Goal: Task Accomplishment & Management: Manage account settings

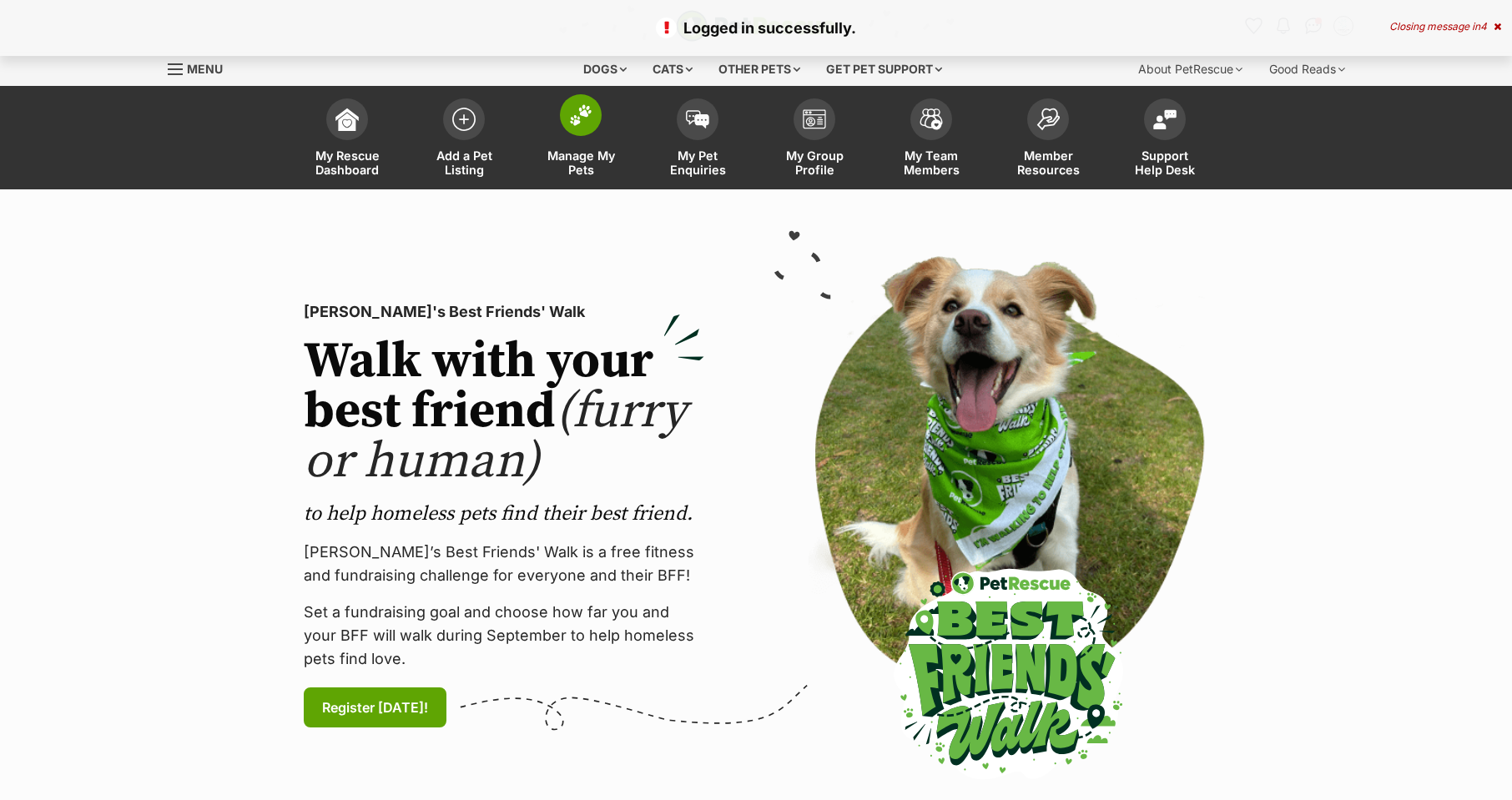
click at [545, 141] on link "Manage My Pets" at bounding box center [581, 139] width 117 height 99
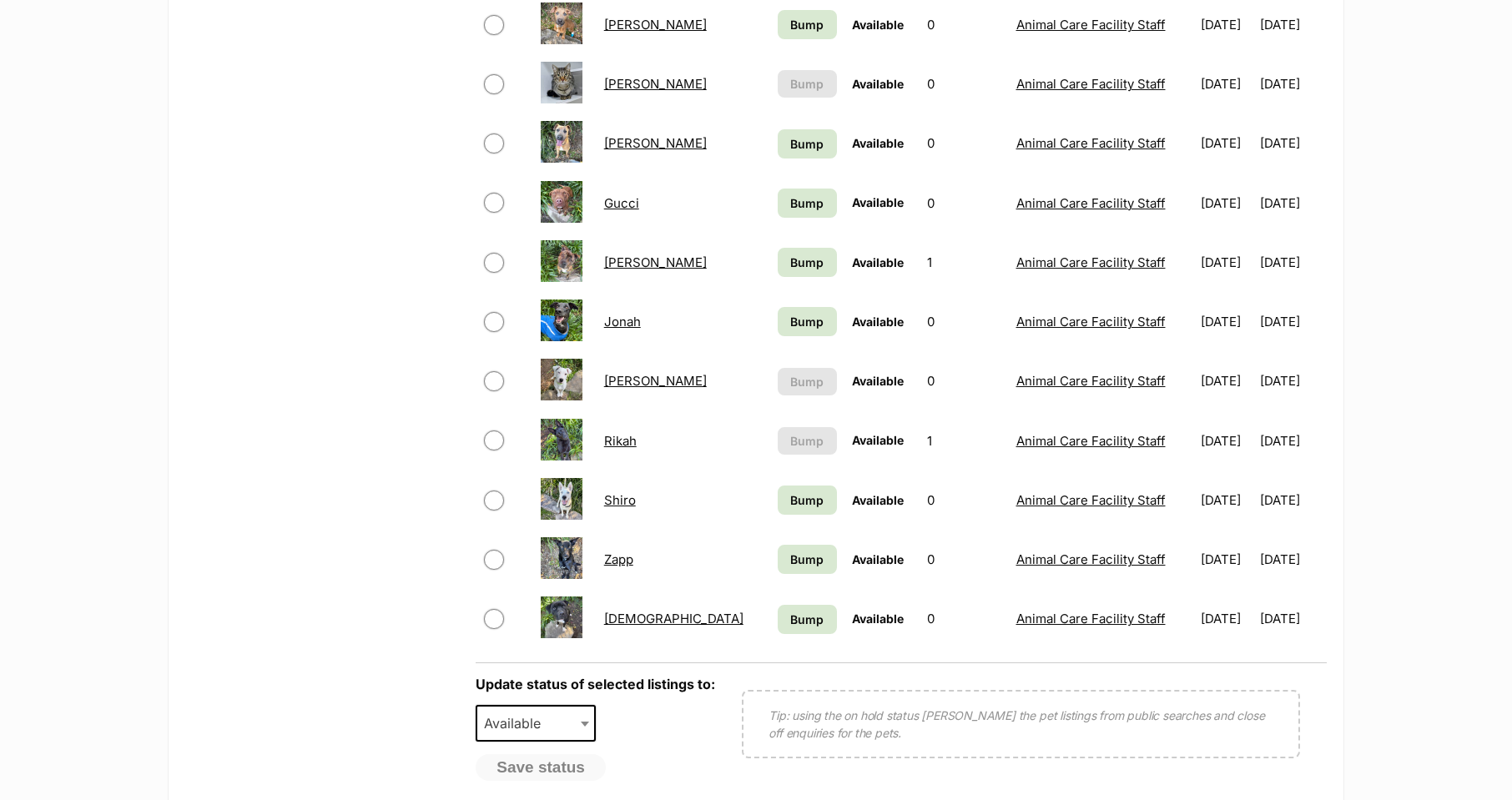
scroll to position [876, 0]
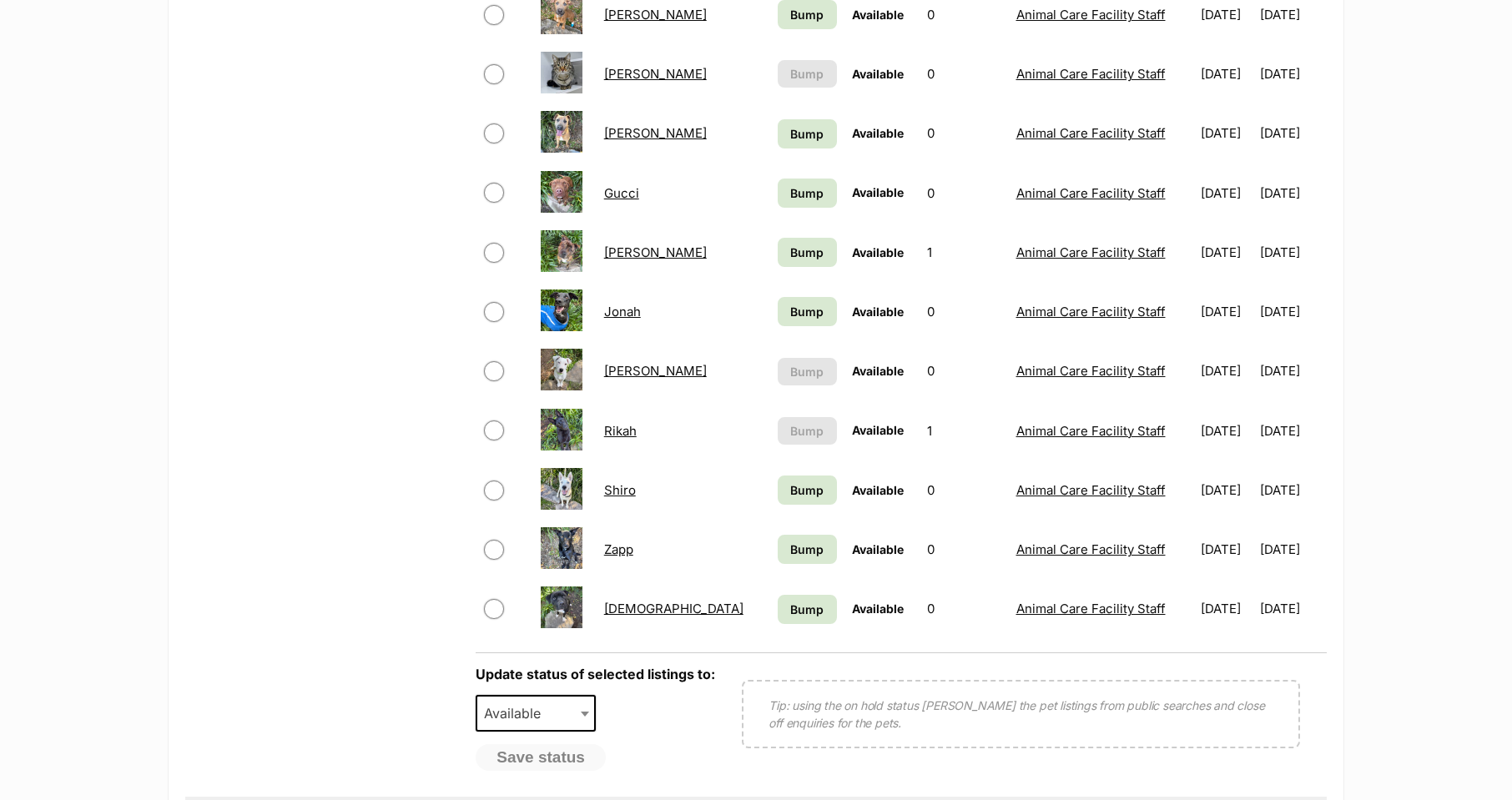
click at [497, 252] on input "checkbox" at bounding box center [494, 253] width 20 height 20
checkbox input "true"
click at [624, 252] on link "[PERSON_NAME]" at bounding box center [655, 252] width 103 height 16
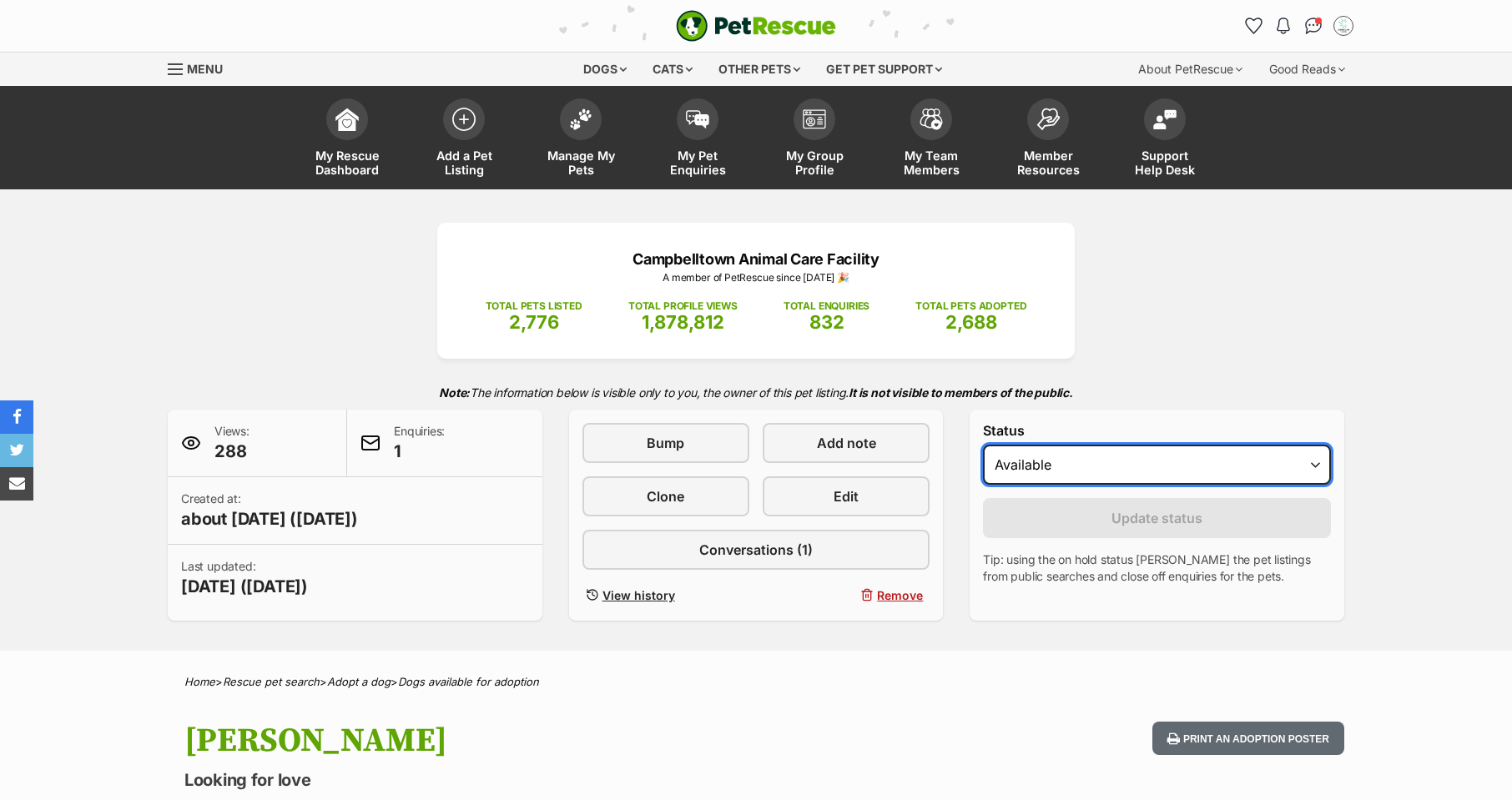
drag, startPoint x: 1070, startPoint y: 469, endPoint x: 1059, endPoint y: 480, distance: 15.6
click at [1070, 469] on select "Draft - not available as listing has enquires Available On hold Adopted" at bounding box center [1156, 464] width 348 height 40
select select "rehomed"
click at [982, 445] on select "Draft - not available as listing has enquires Available On hold Adopted" at bounding box center [1156, 464] width 348 height 40
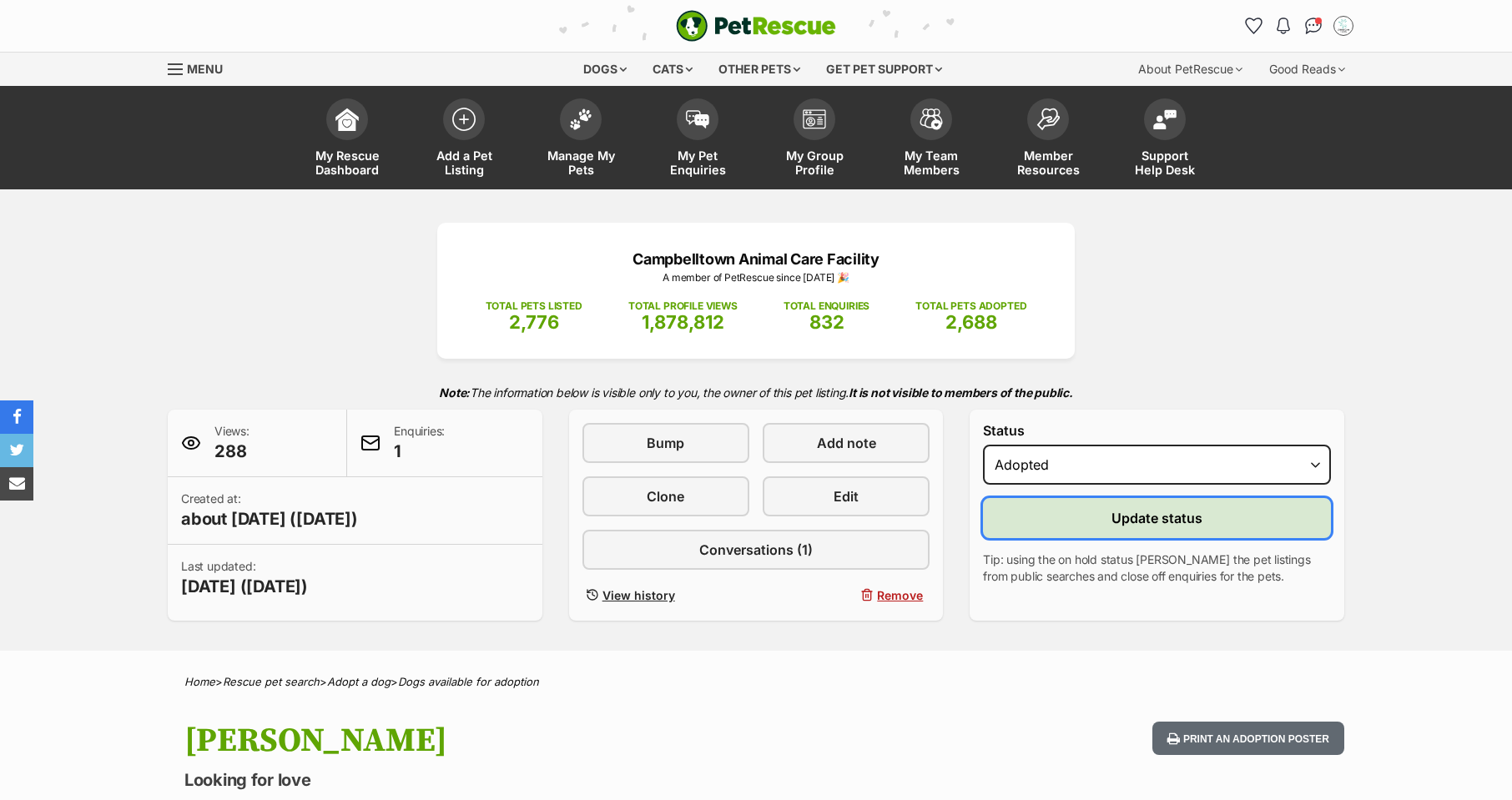
click at [1090, 526] on button "Update status" at bounding box center [1156, 518] width 348 height 40
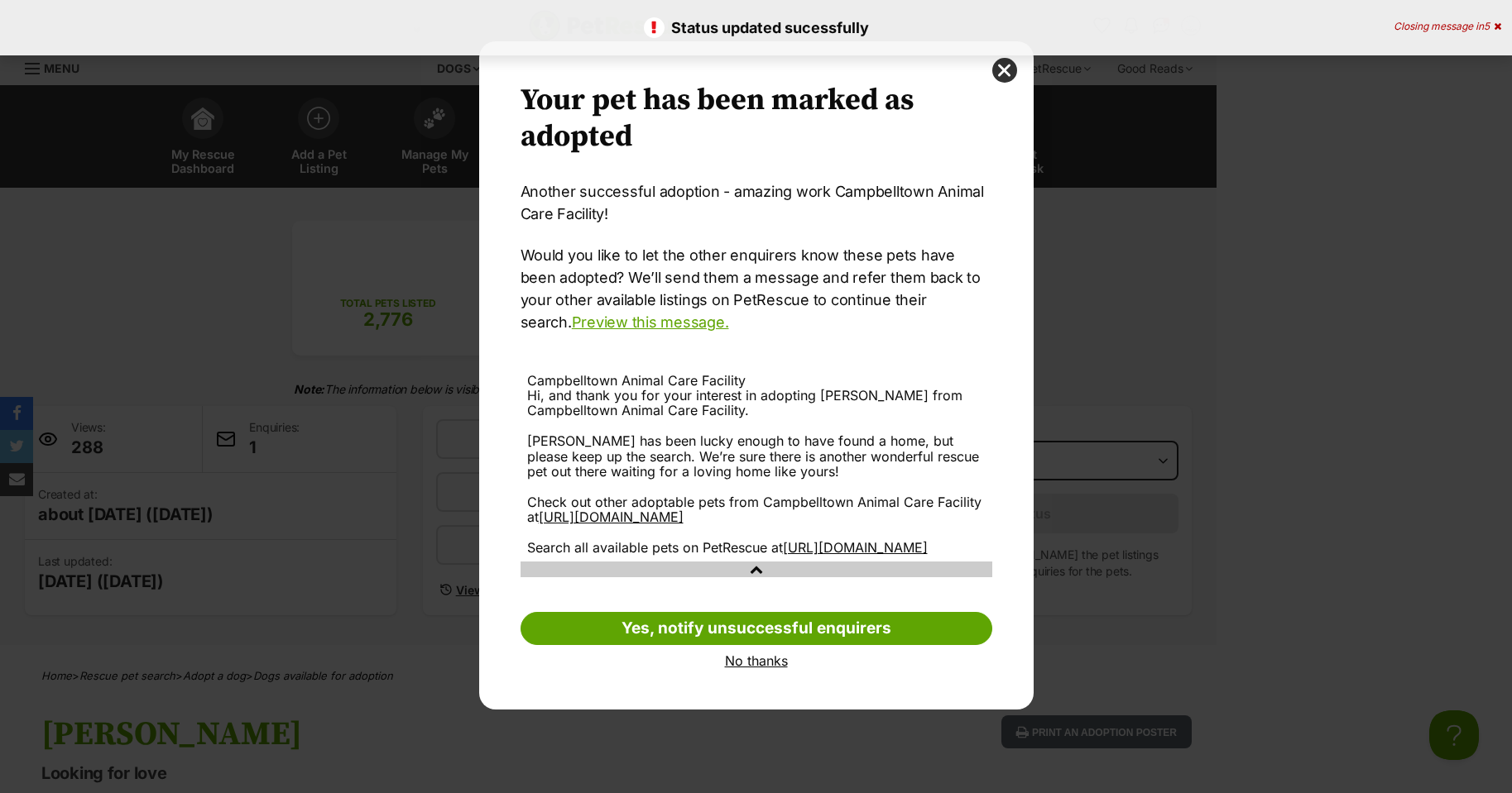
click at [747, 669] on link "No thanks" at bounding box center [756, 661] width 472 height 15
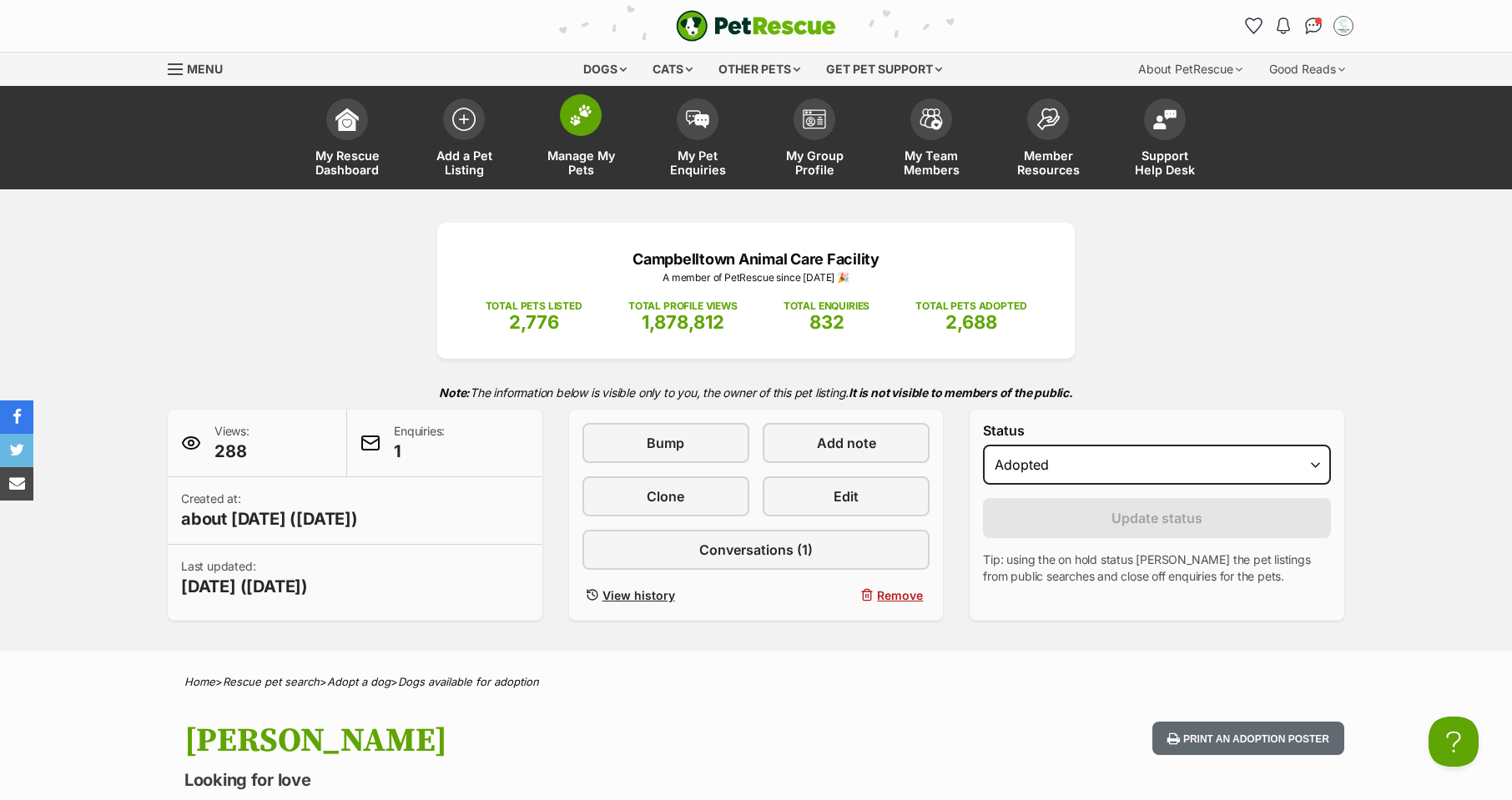
click at [610, 120] on link "Manage My Pets" at bounding box center [581, 139] width 117 height 99
